Goal: Information Seeking & Learning: Understand process/instructions

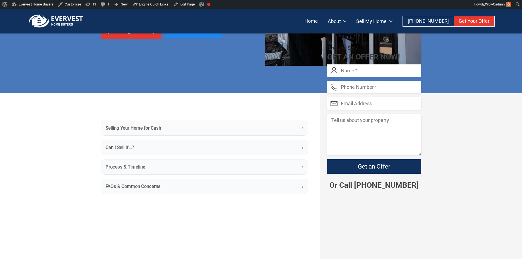
scroll to position [79, 0]
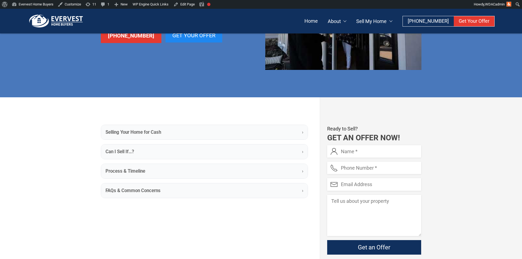
click at [111, 131] on b "Selling Your Home for Cash" at bounding box center [134, 132] width 56 height 7
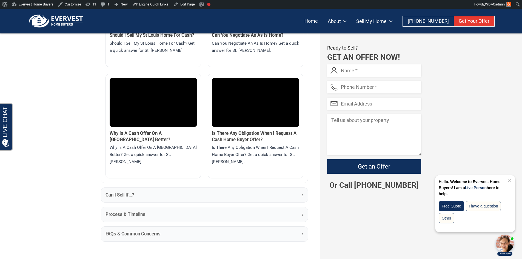
scroll to position [1005, 0]
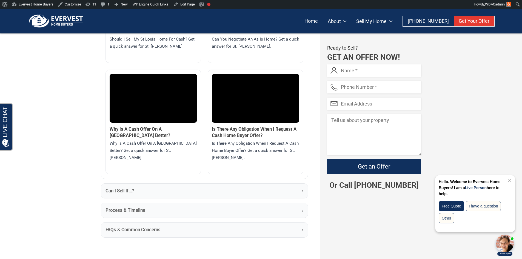
click at [117, 187] on b "Can I Sell If…?" at bounding box center [120, 190] width 29 height 7
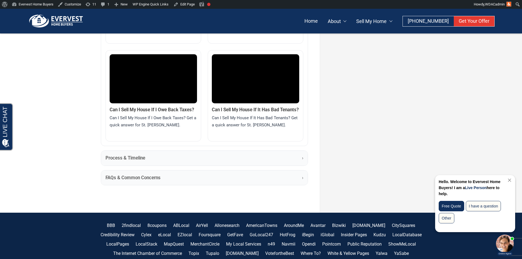
scroll to position [1607, 0]
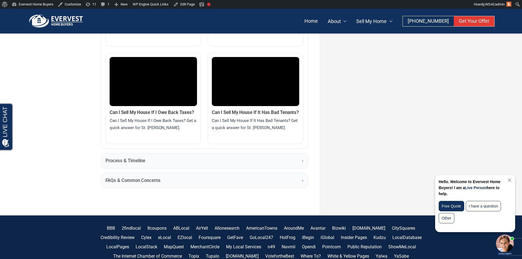
click at [120, 173] on summary "FAQs & Common Concerns ›" at bounding box center [204, 180] width 207 height 15
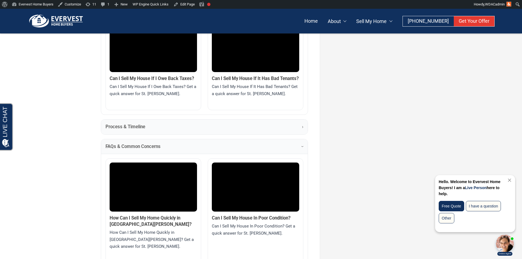
scroll to position [1626, 0]
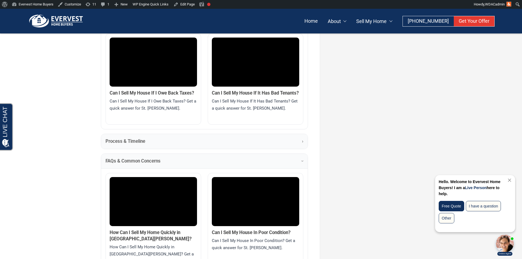
click at [108, 138] on b "Process & Timeline" at bounding box center [126, 141] width 40 height 7
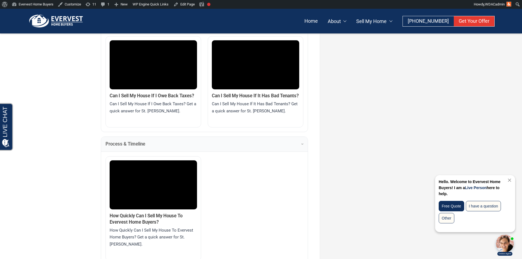
scroll to position [1622, 0]
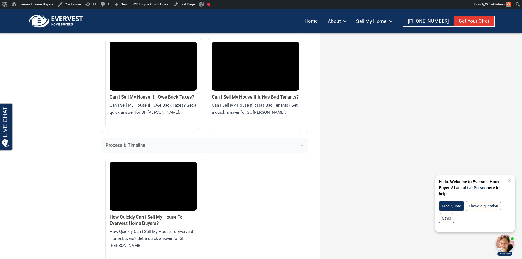
click at [109, 138] on summary "Process & Timeline ›" at bounding box center [204, 145] width 207 height 15
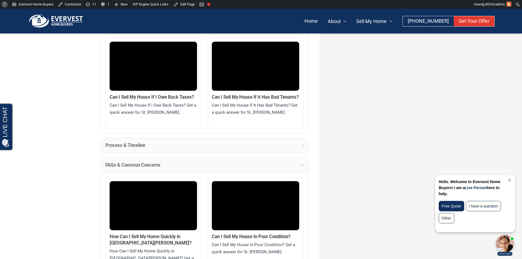
click at [116, 162] on b "FAQs & Common Concerns" at bounding box center [133, 165] width 55 height 7
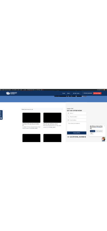
scroll to position [112, 0]
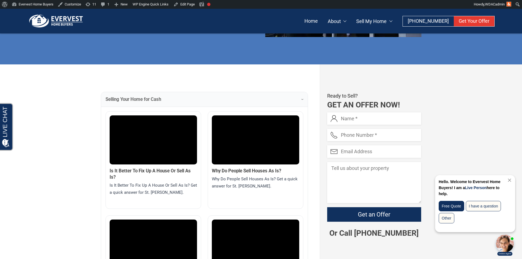
click at [110, 99] on b "Selling Your Home for Cash" at bounding box center [134, 99] width 56 height 7
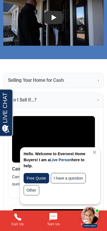
click at [47, 78] on b "Selling Your Home for Cash" at bounding box center [36, 80] width 56 height 7
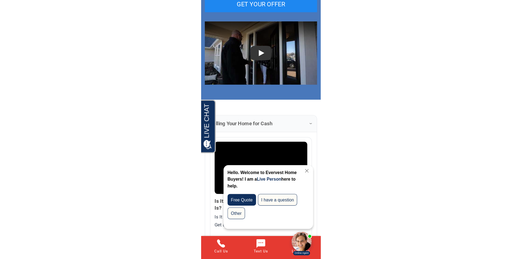
scroll to position [0, 0]
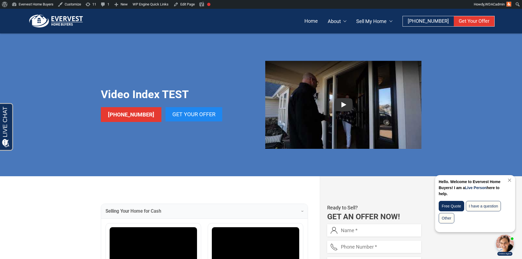
click at [21, 58] on div "Video Index TEST [PHONE_NUMBER] Get Your Offer" at bounding box center [261, 104] width 522 height 143
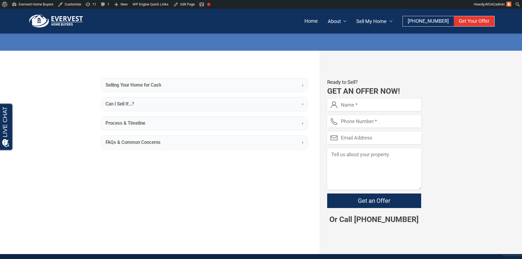
click at [127, 84] on b "Selling Your Home for Cash" at bounding box center [134, 85] width 56 height 6
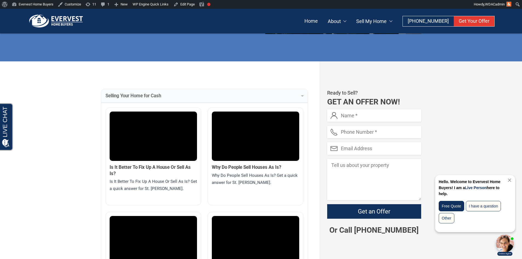
scroll to position [115, 0]
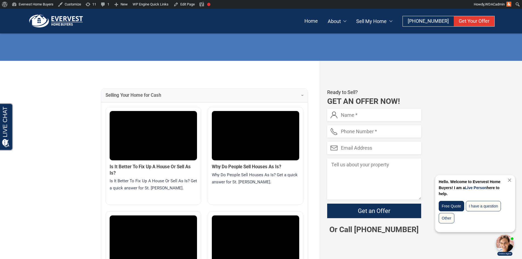
click at [129, 98] on b "Selling Your Home for Cash" at bounding box center [134, 95] width 56 height 6
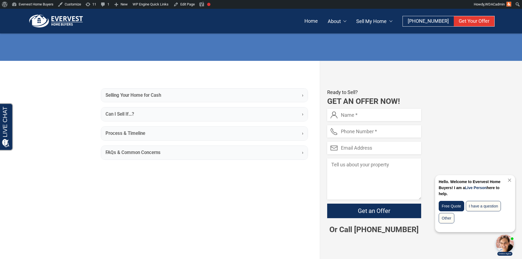
click at [115, 134] on b "Process & Timeline" at bounding box center [126, 133] width 40 height 6
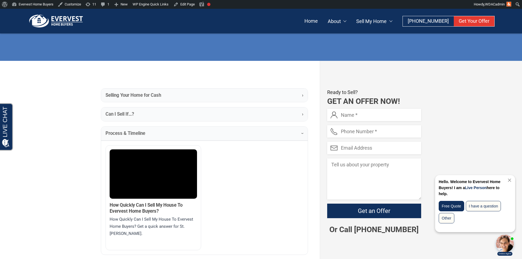
click at [112, 113] on b "Can I Sell If…?" at bounding box center [120, 114] width 29 height 6
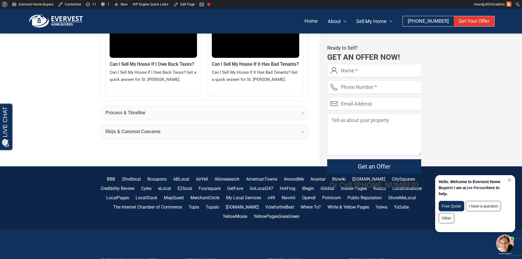
click at [117, 129] on b "FAQs & Common Concerns" at bounding box center [133, 132] width 55 height 6
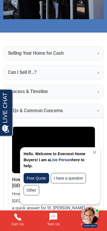
scroll to position [125, 0]
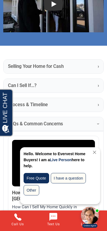
click at [95, 154] on link "Close Chat" at bounding box center [93, 152] width 7 height 4
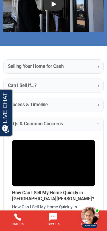
click at [97, 92] on summary "Can I Sell If…? ›" at bounding box center [54, 86] width 100 height 14
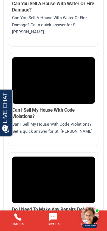
scroll to position [476, 0]
